Goal: Share content: Share content

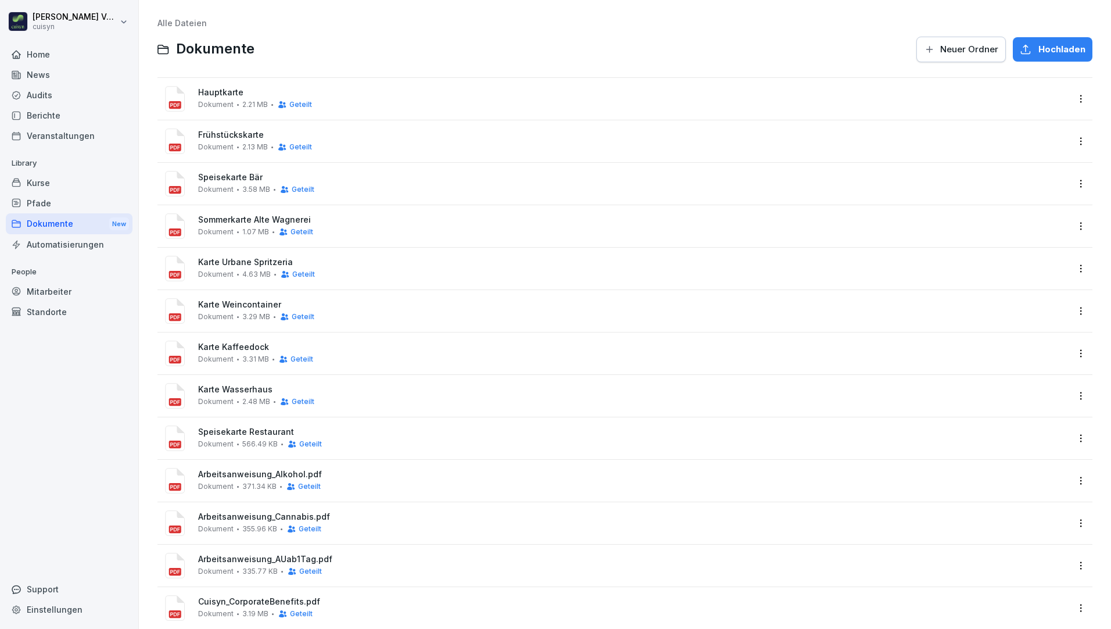
click at [43, 186] on div "Kurse" at bounding box center [69, 183] width 127 height 20
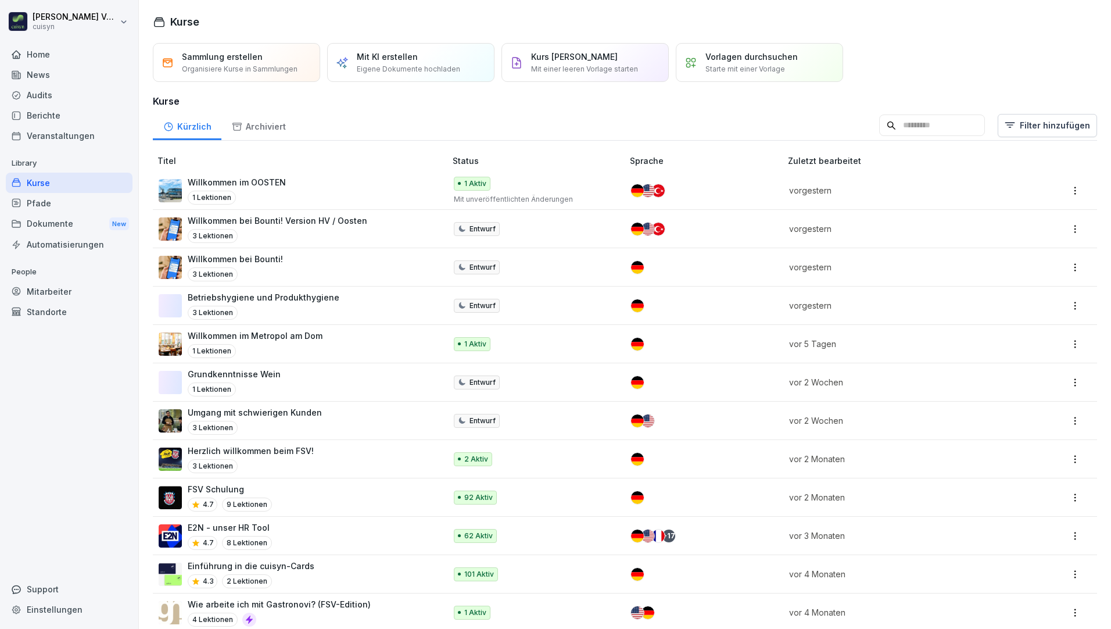
click at [293, 188] on div "Willkommen im OOSTEN 1 Lektionen" at bounding box center [297, 190] width 276 height 28
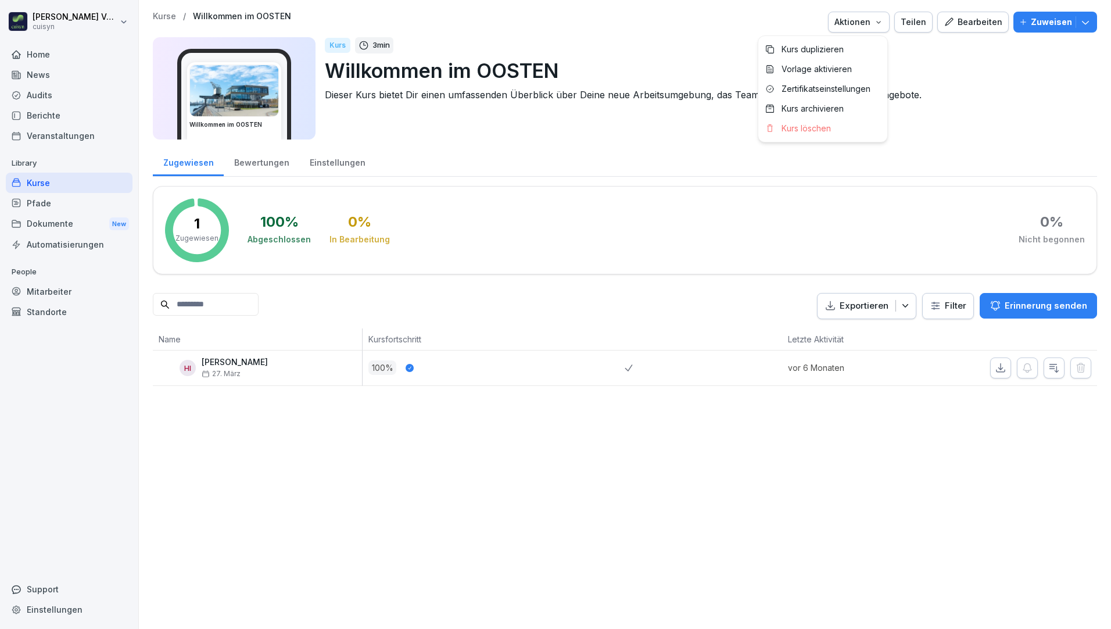
click at [881, 21] on icon "button" at bounding box center [878, 21] width 9 height 9
click at [908, 21] on div "Teilen" at bounding box center [914, 22] width 26 height 13
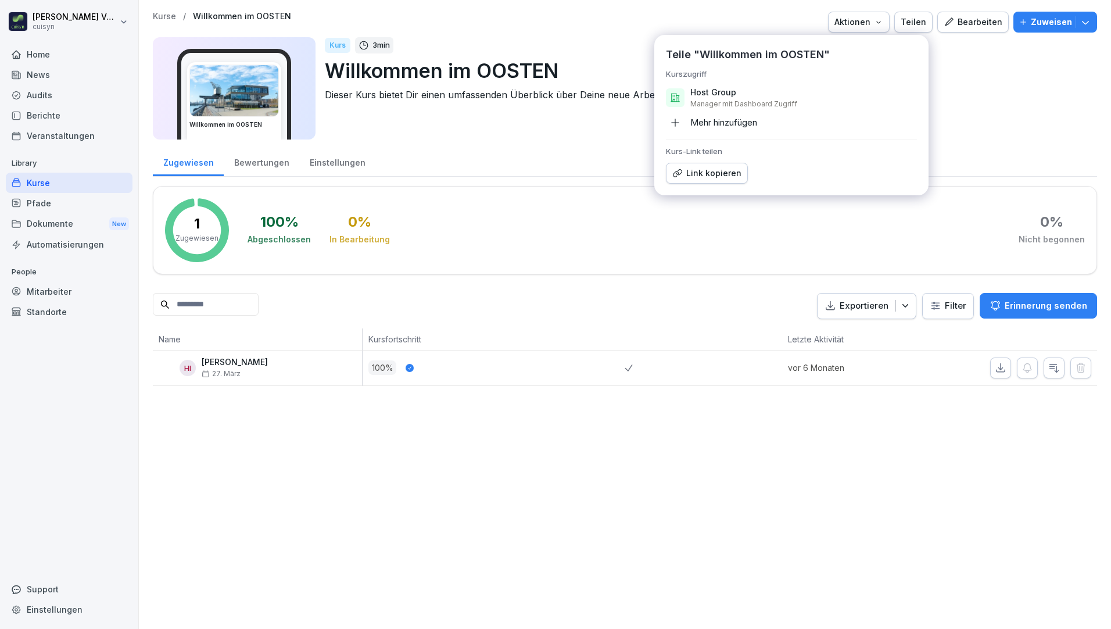
click at [712, 177] on div "Link kopieren" at bounding box center [706, 173] width 69 height 13
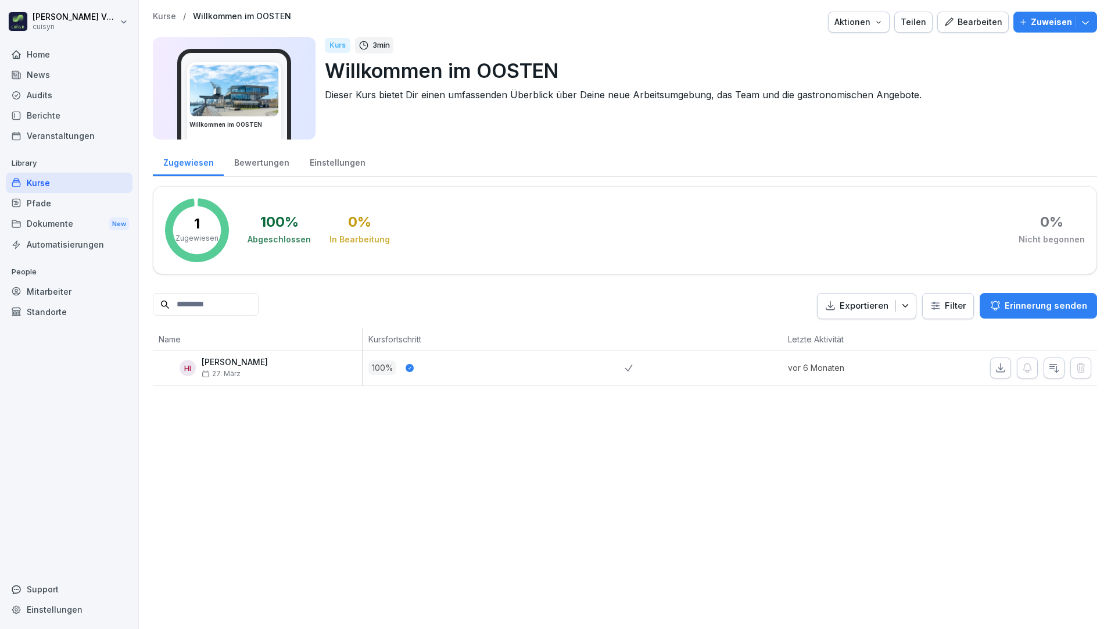
click at [66, 181] on div "Kurse" at bounding box center [69, 183] width 127 height 20
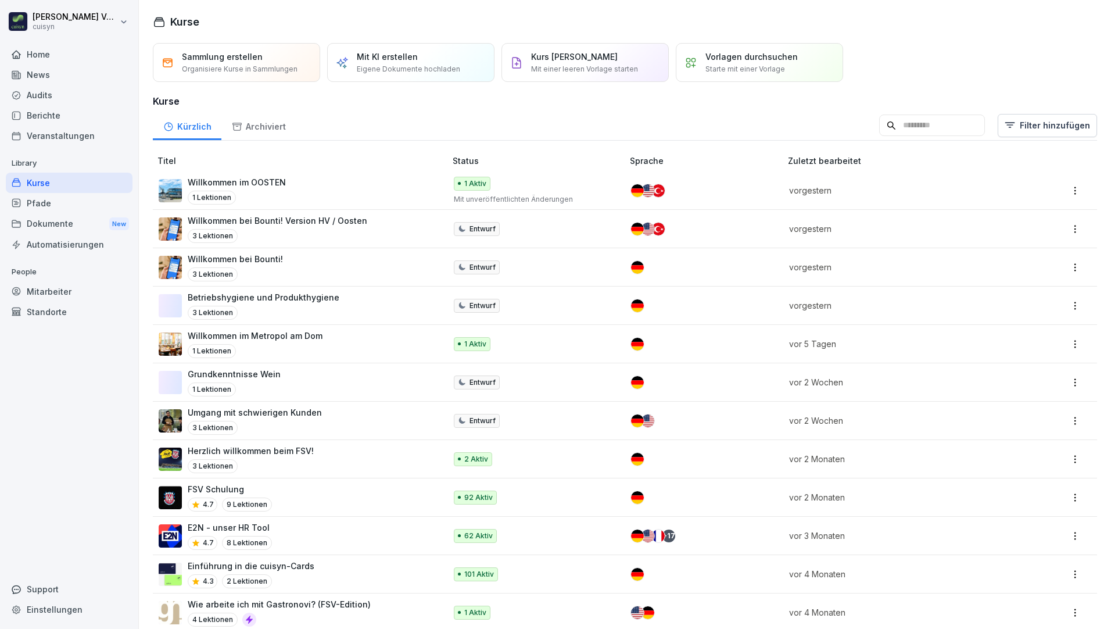
click at [42, 196] on div "Pfade" at bounding box center [69, 203] width 127 height 20
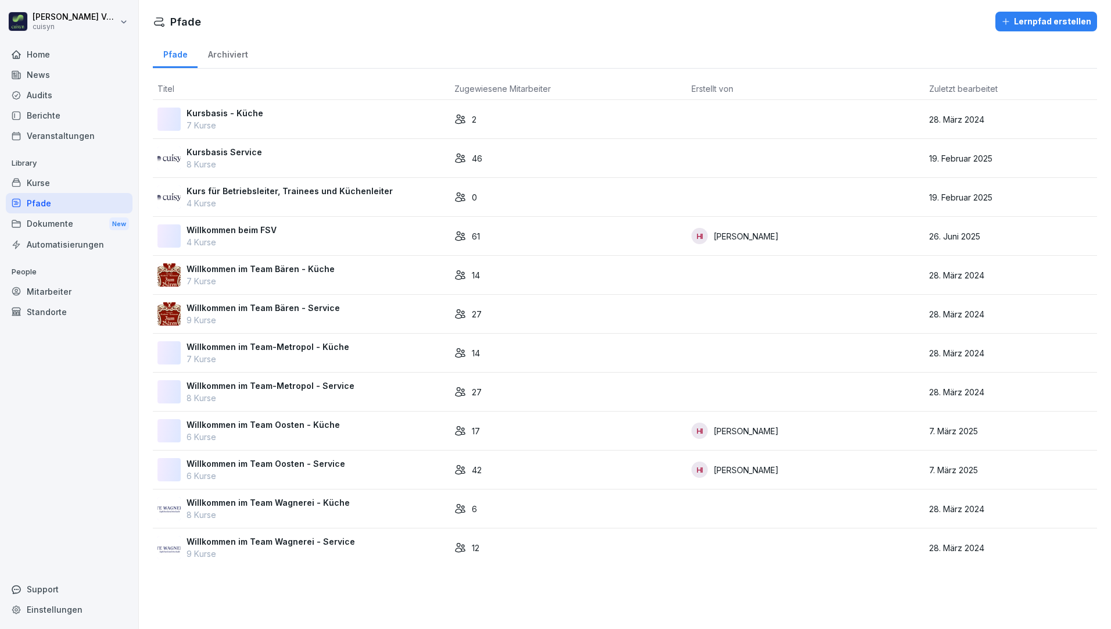
click at [313, 270] on p "Willkommen im Team Bären - Küche" at bounding box center [261, 269] width 148 height 12
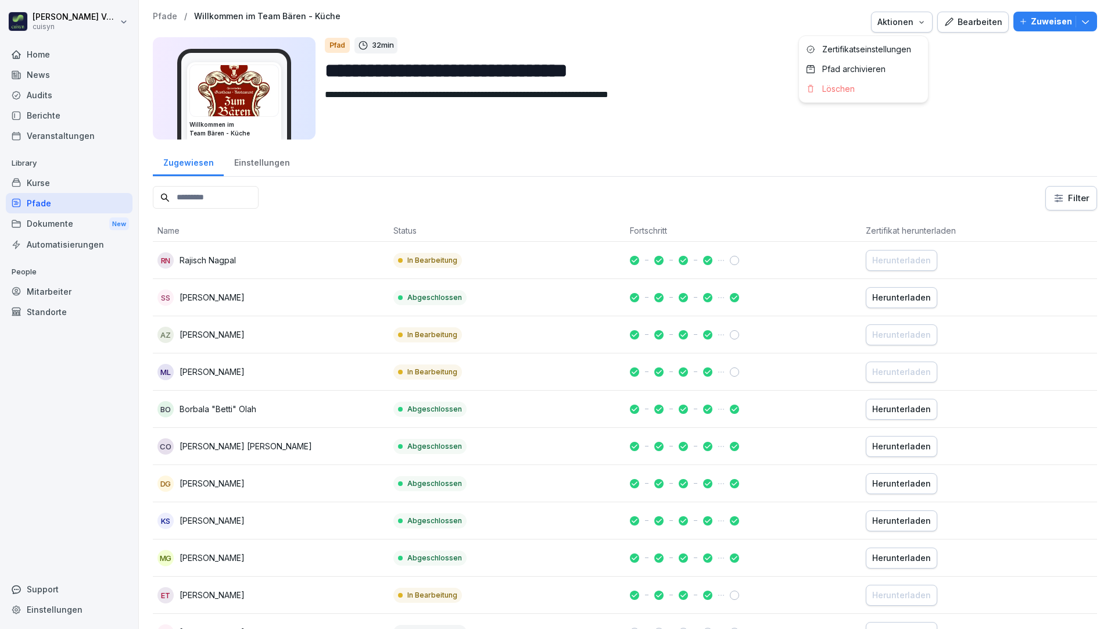
click at [918, 27] on div "Aktionen" at bounding box center [902, 22] width 49 height 13
click at [949, 70] on html "**********" at bounding box center [555, 314] width 1111 height 629
click at [990, 24] on div "Bearbeiten" at bounding box center [973, 22] width 59 height 13
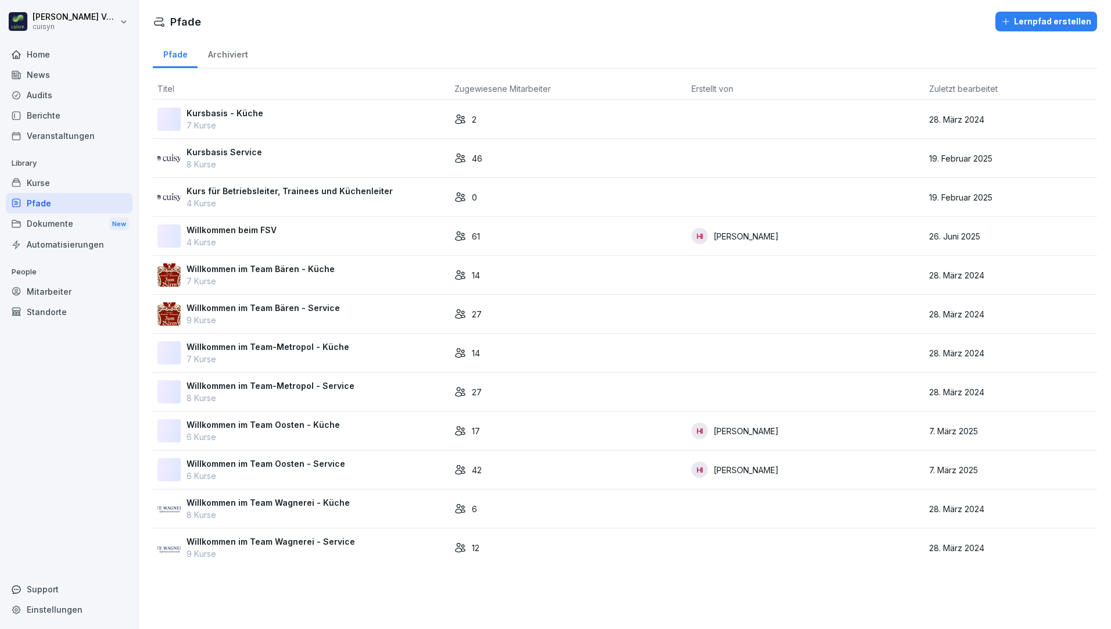
click at [316, 463] on p "Willkommen im Team Oosten - Service" at bounding box center [266, 463] width 159 height 12
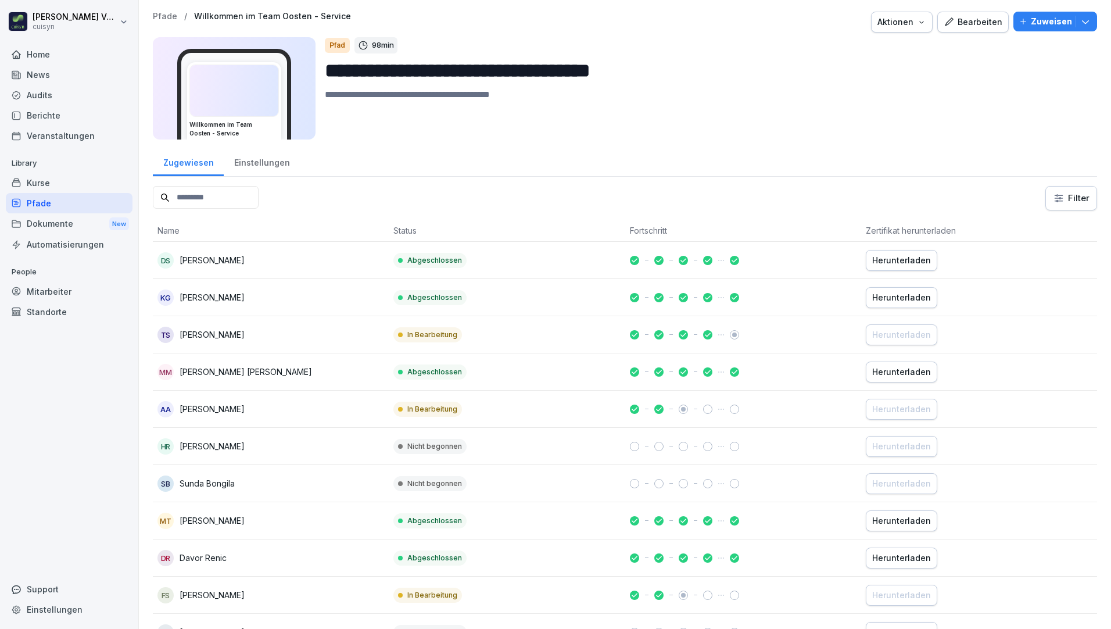
click at [983, 25] on div "Bearbeiten" at bounding box center [973, 22] width 59 height 13
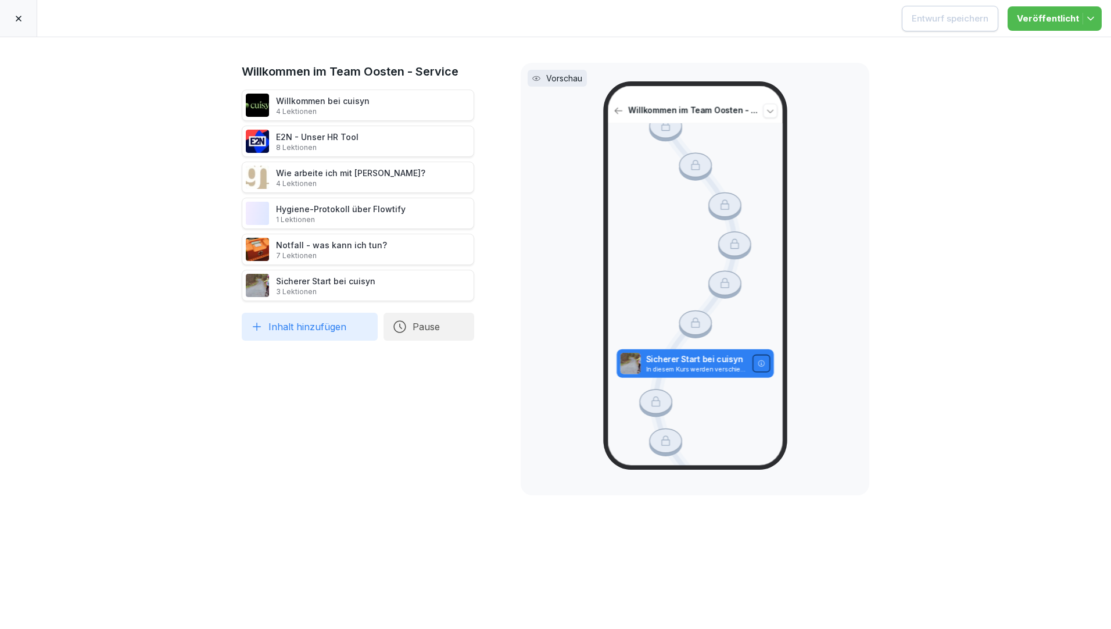
scroll to position [1219, 0]
click at [336, 279] on div "Sicherer Start bei cuisyn 3 Lektionen" at bounding box center [325, 286] width 99 height 22
click at [224, 286] on icon at bounding box center [228, 285] width 9 height 9
click at [969, 328] on div "Willkommen im Team Oosten - Service Willkommen bei cuisyn 4 Lektionen E2N - Uns…" at bounding box center [555, 333] width 1111 height 592
click at [1006, 194] on div "Willkommen im Team Oosten - Service Willkommen bei cuisyn 4 Lektionen E2N - Uns…" at bounding box center [555, 333] width 1111 height 592
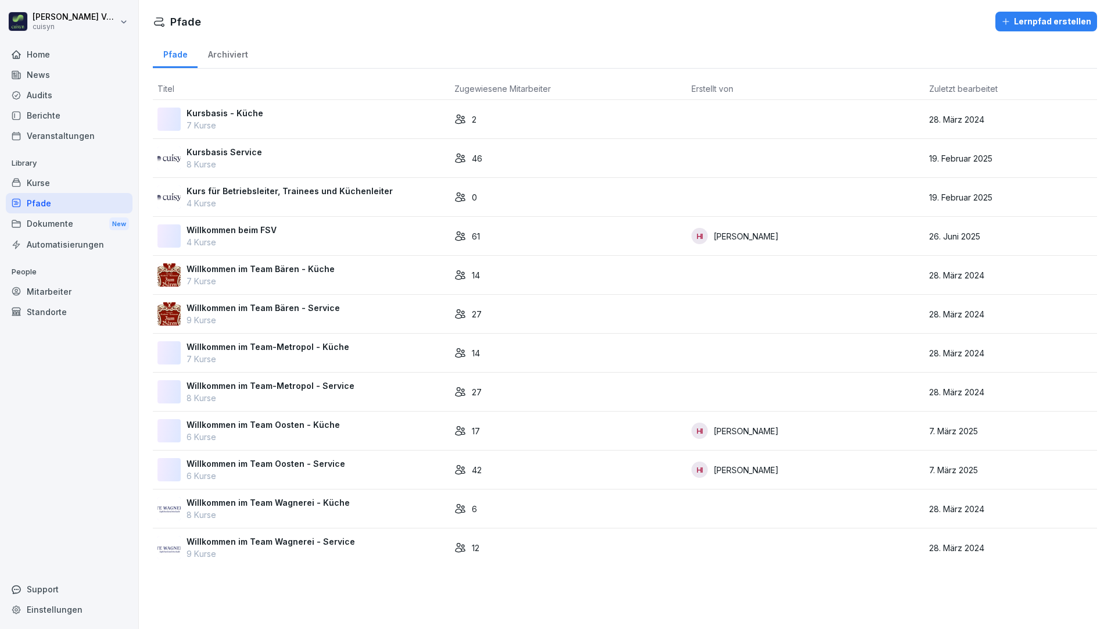
click at [325, 424] on p "Willkommen im Team Oosten - Küche" at bounding box center [263, 424] width 153 height 12
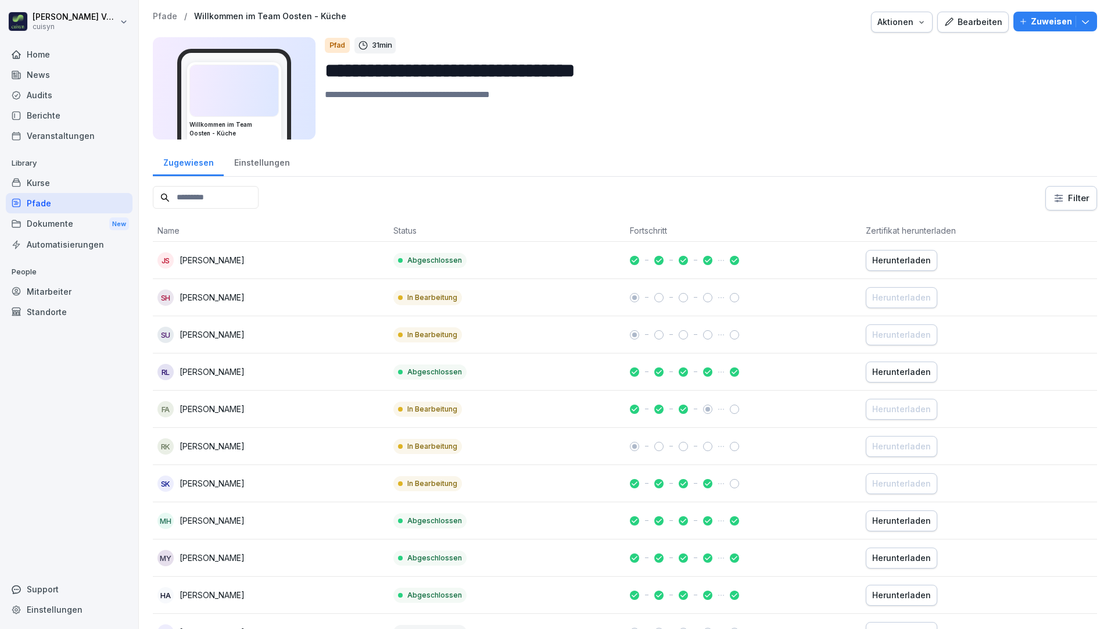
click at [974, 26] on div "Bearbeiten" at bounding box center [973, 22] width 59 height 13
click at [41, 185] on div "Kurse" at bounding box center [69, 183] width 127 height 20
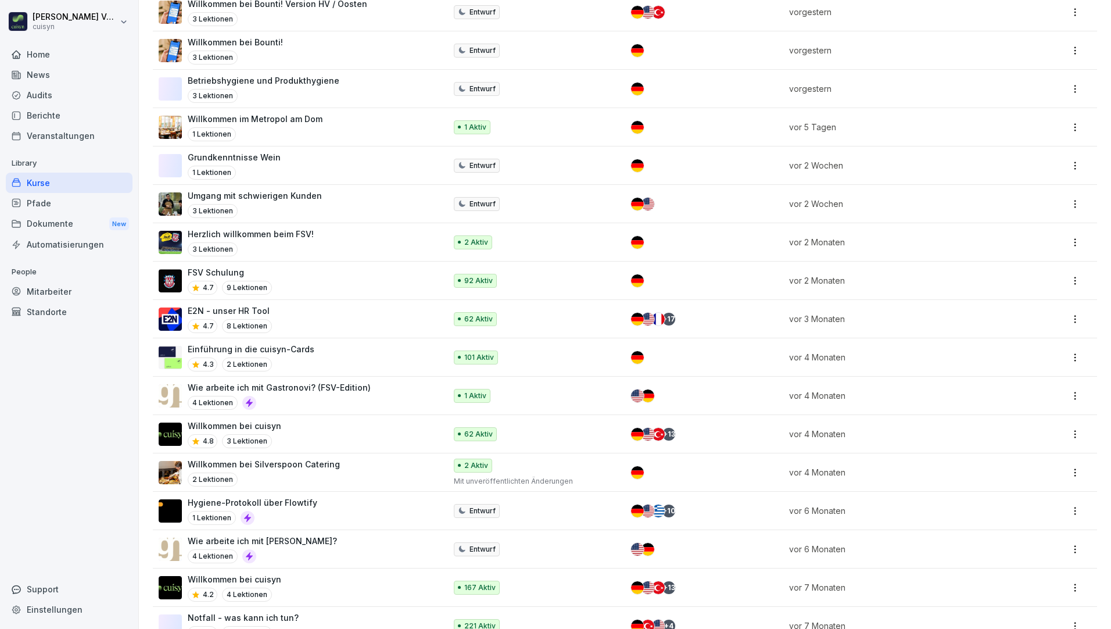
scroll to position [232, 0]
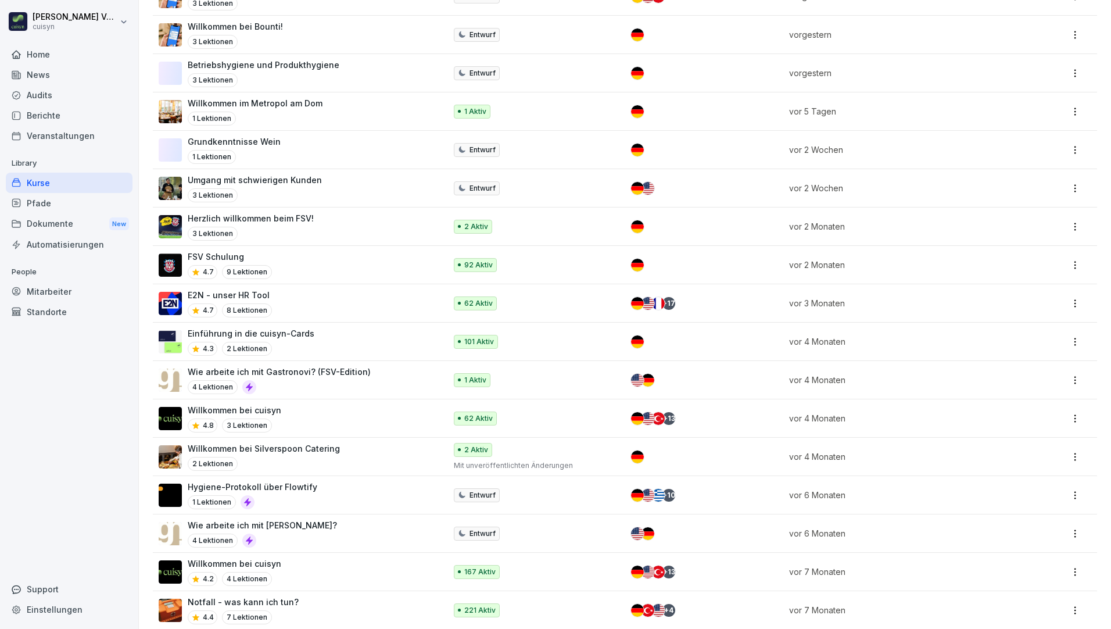
click at [235, 408] on p "Willkommen bei cuisyn" at bounding box center [235, 410] width 94 height 12
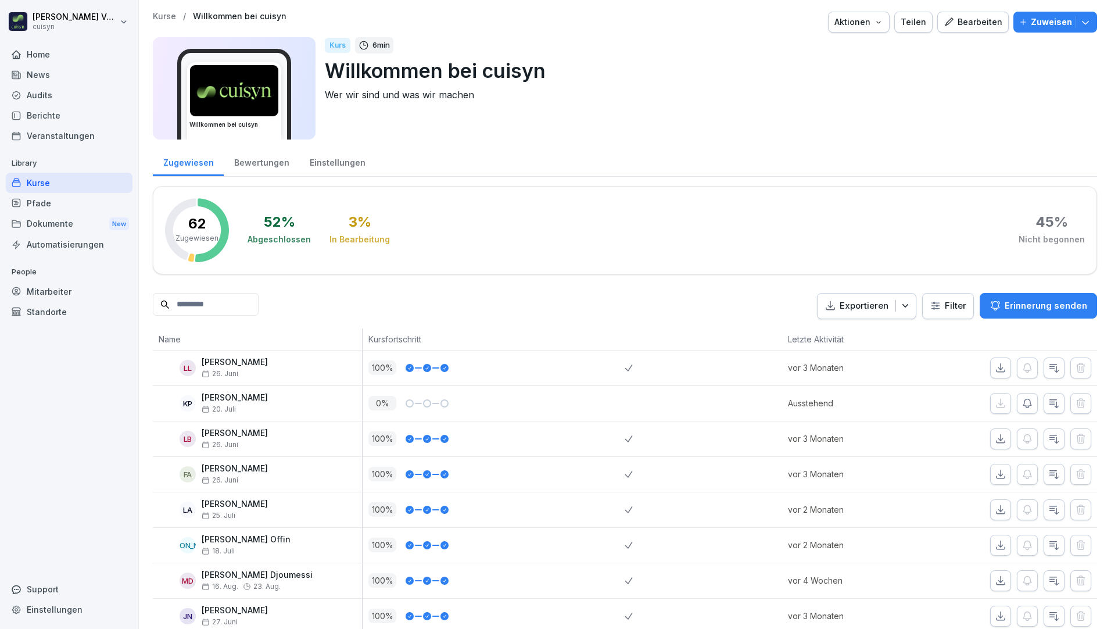
click at [985, 28] on button "Bearbeiten" at bounding box center [973, 22] width 71 height 21
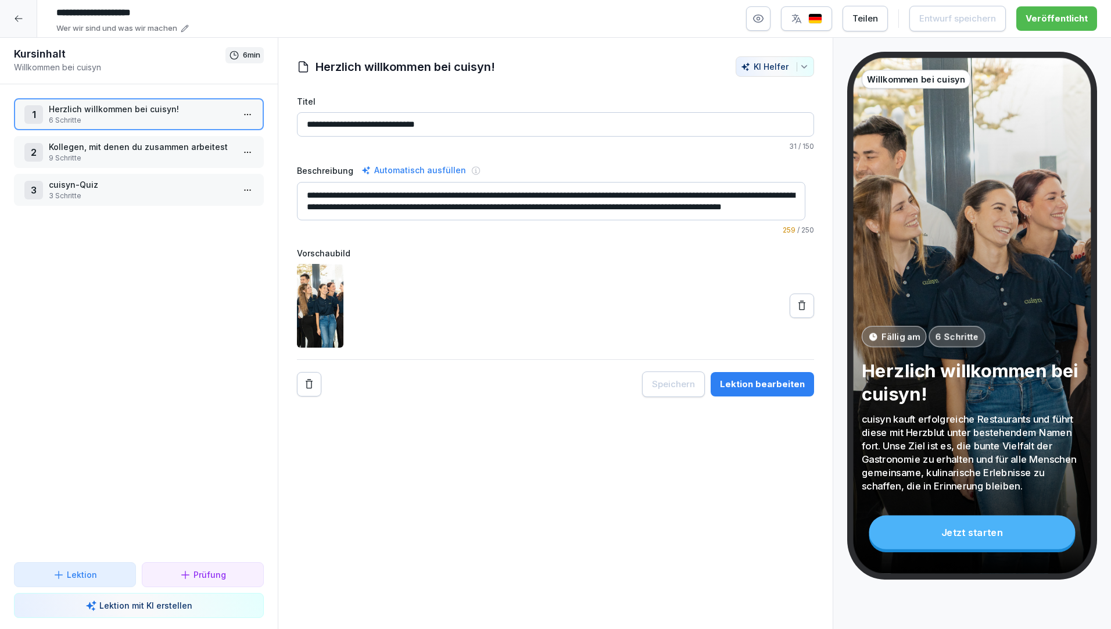
click at [873, 26] on button "Teilen" at bounding box center [865, 19] width 45 height 26
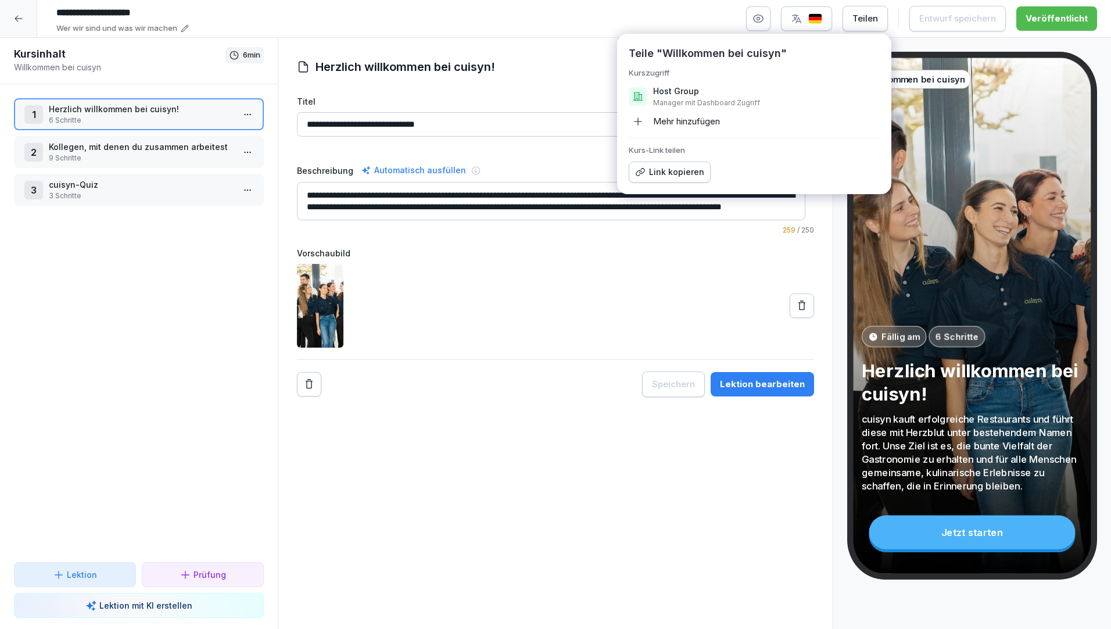
click at [669, 174] on div "Link kopieren" at bounding box center [669, 172] width 69 height 13
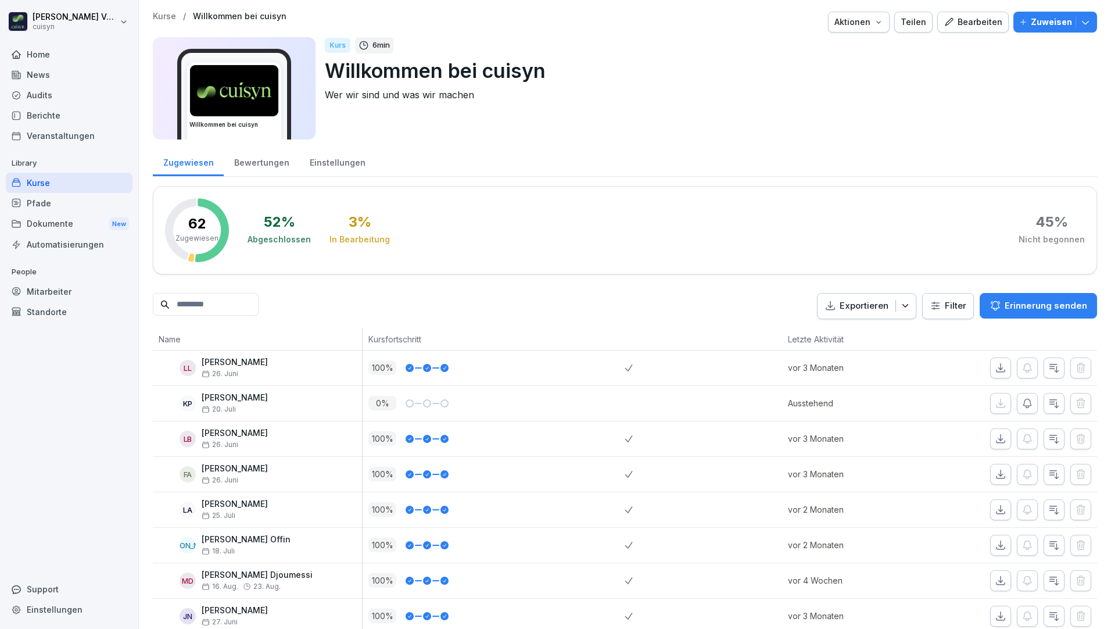
click at [73, 185] on div "Kurse" at bounding box center [69, 183] width 127 height 20
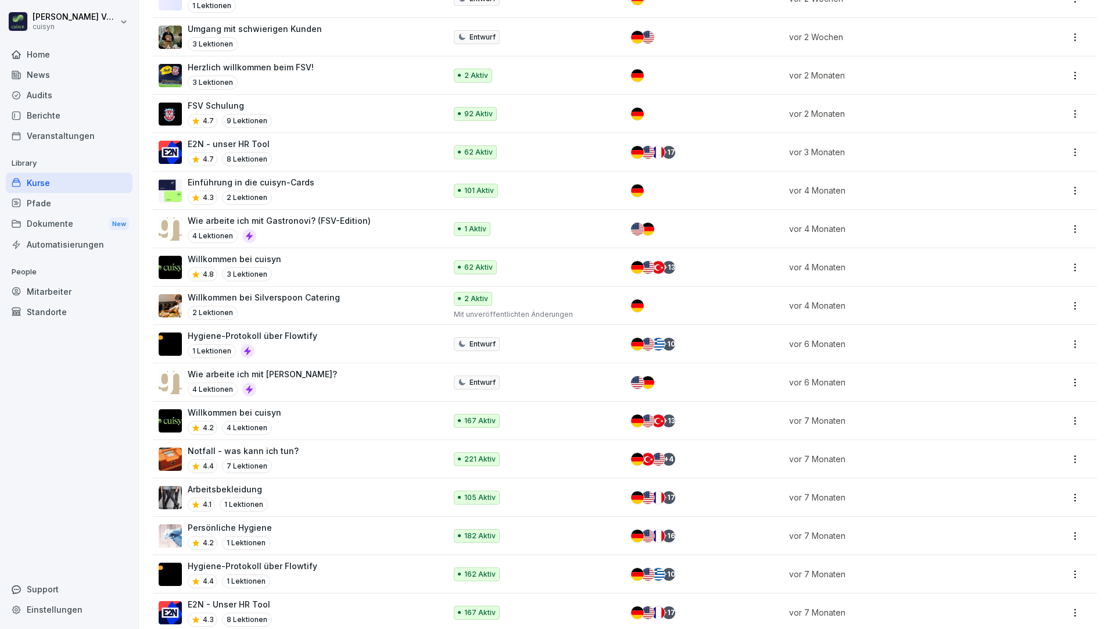
scroll to position [349, 0]
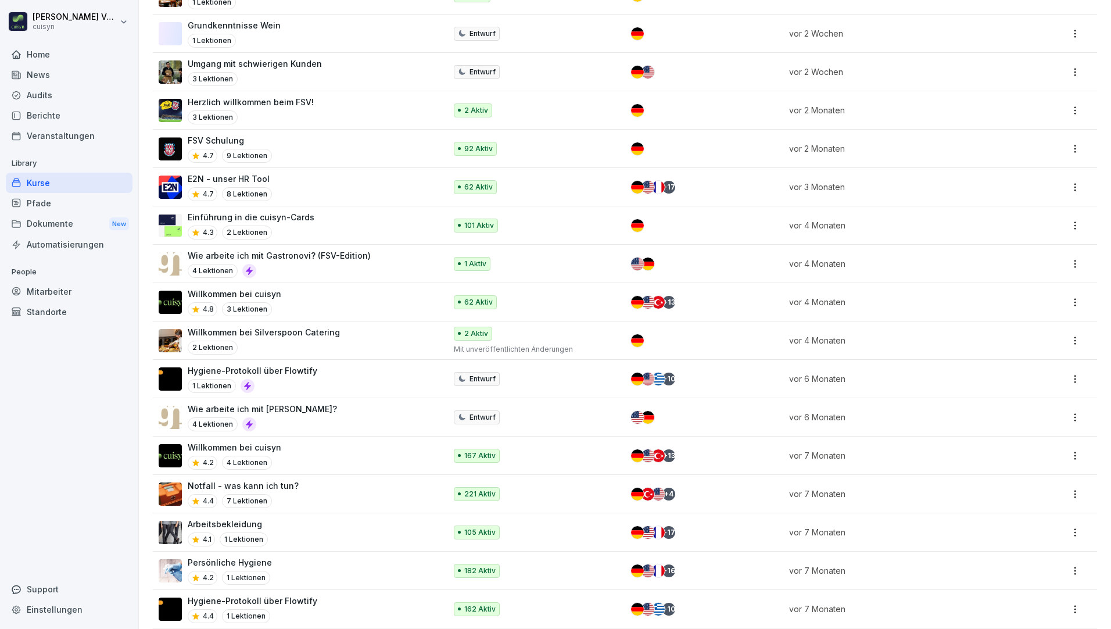
click at [359, 189] on div "E2N - unser HR Tool 4.7 8 Lektionen" at bounding box center [297, 187] width 276 height 28
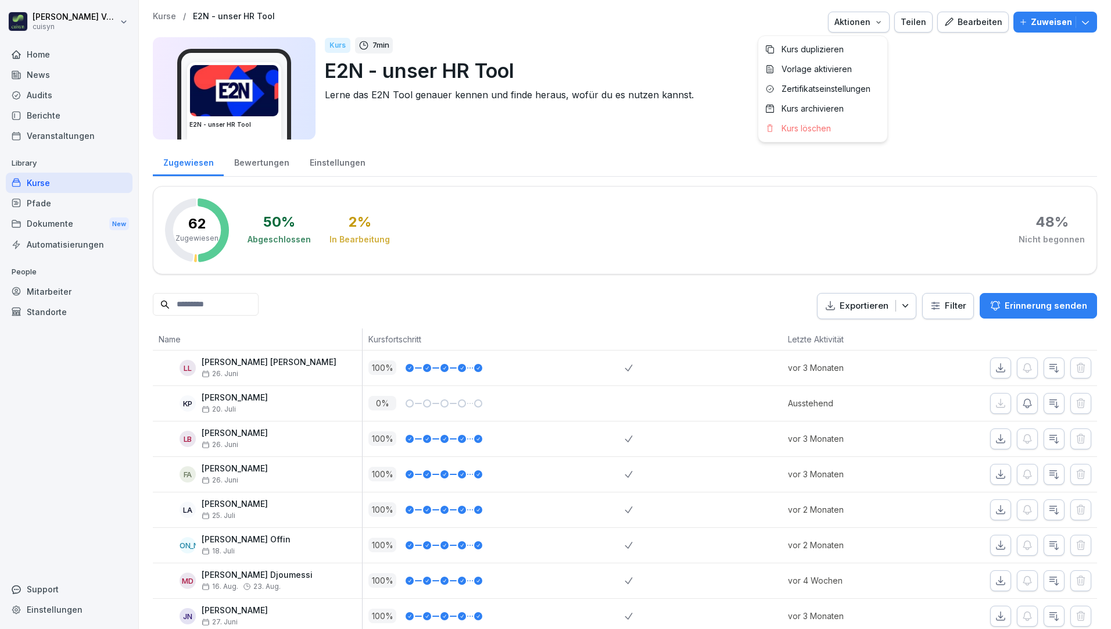
click at [879, 21] on icon "button" at bounding box center [878, 21] width 9 height 9
click at [920, 22] on div "Teilen" at bounding box center [914, 22] width 26 height 13
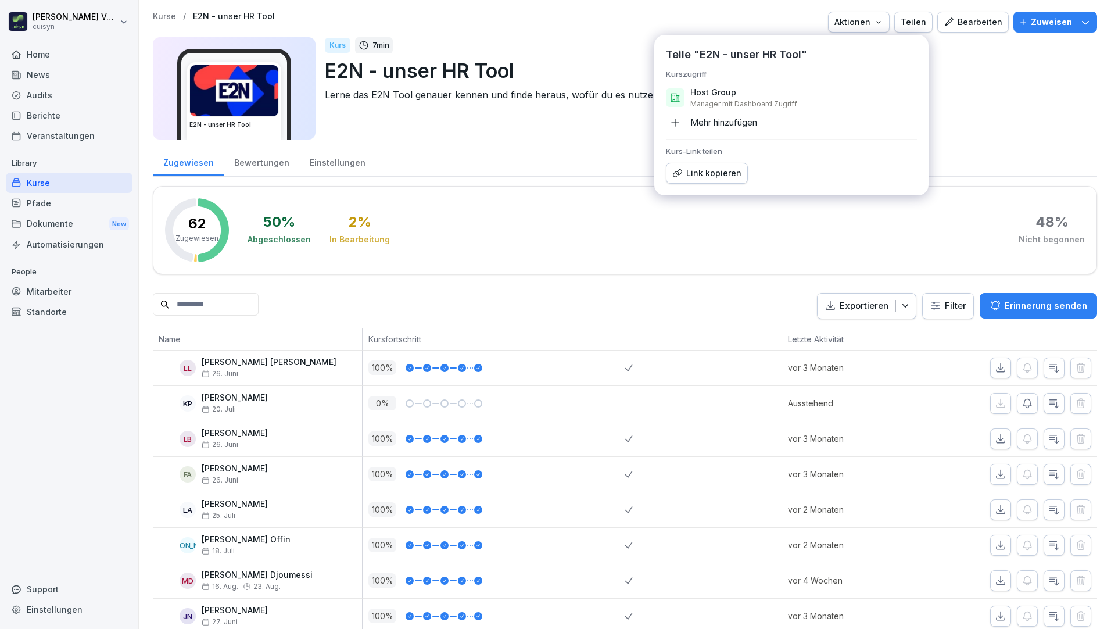
click at [714, 170] on div "Link kopieren" at bounding box center [706, 173] width 69 height 13
